Goal: Find specific page/section: Find specific page/section

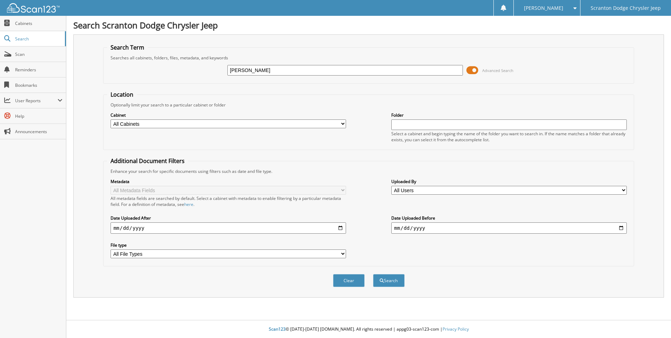
type input "[PERSON_NAME]"
click at [373, 274] on button "Search" at bounding box center [389, 280] width 32 height 13
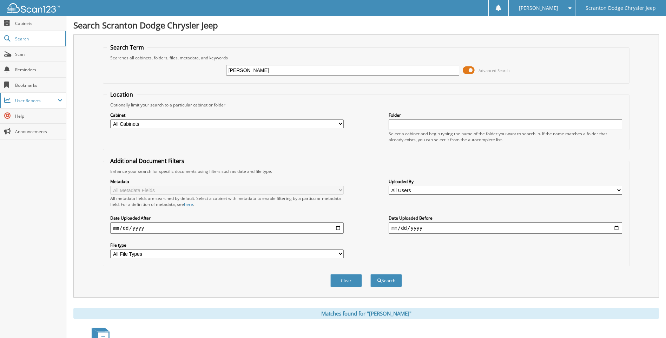
click at [52, 100] on span "User Reports" at bounding box center [36, 101] width 42 height 6
